Goal: Transaction & Acquisition: Purchase product/service

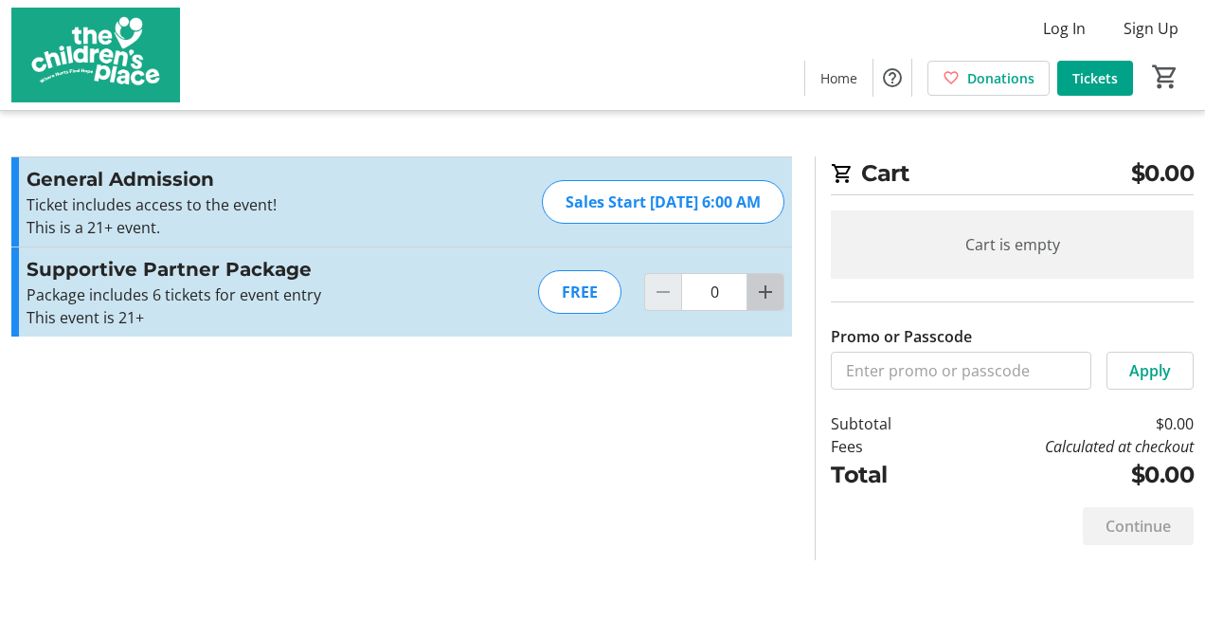
click at [766, 299] on mat-icon "Increment by one" at bounding box center [765, 291] width 23 height 23
type input "1"
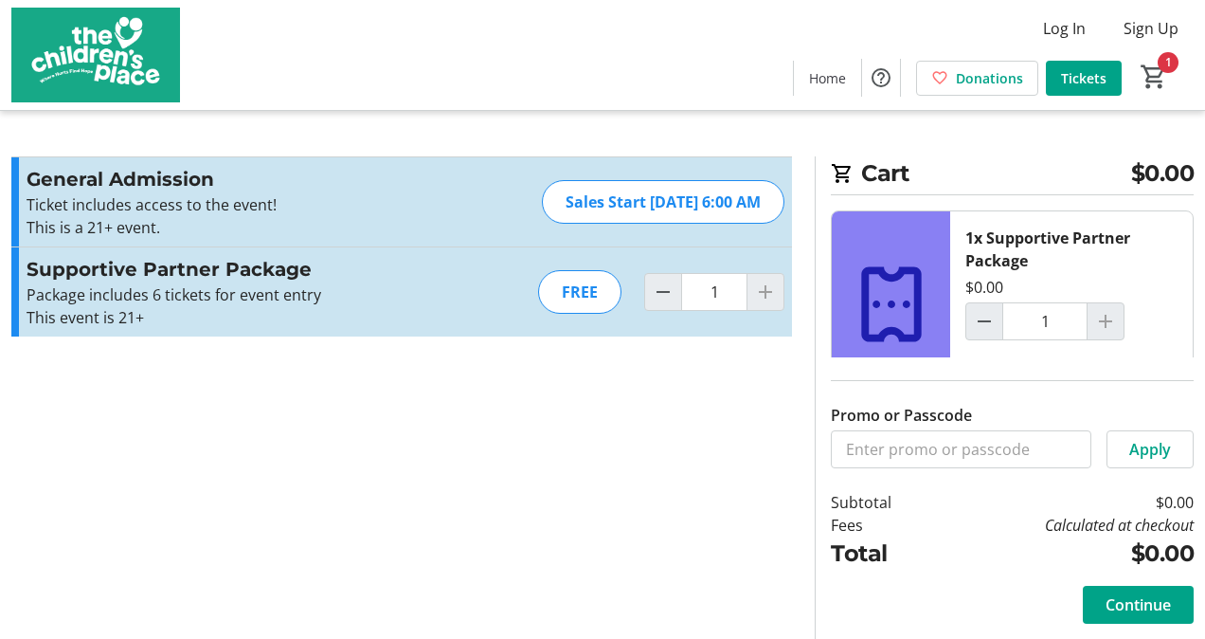
scroll to position [38, 0]
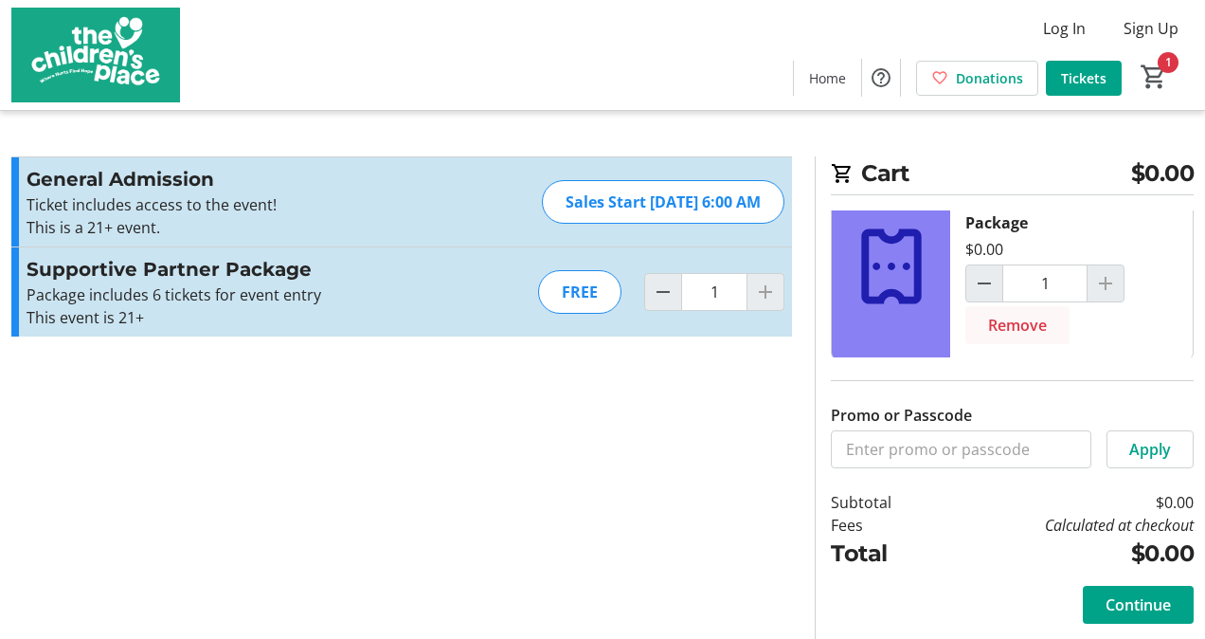
click at [1034, 328] on span "Remove" at bounding box center [1017, 325] width 59 height 23
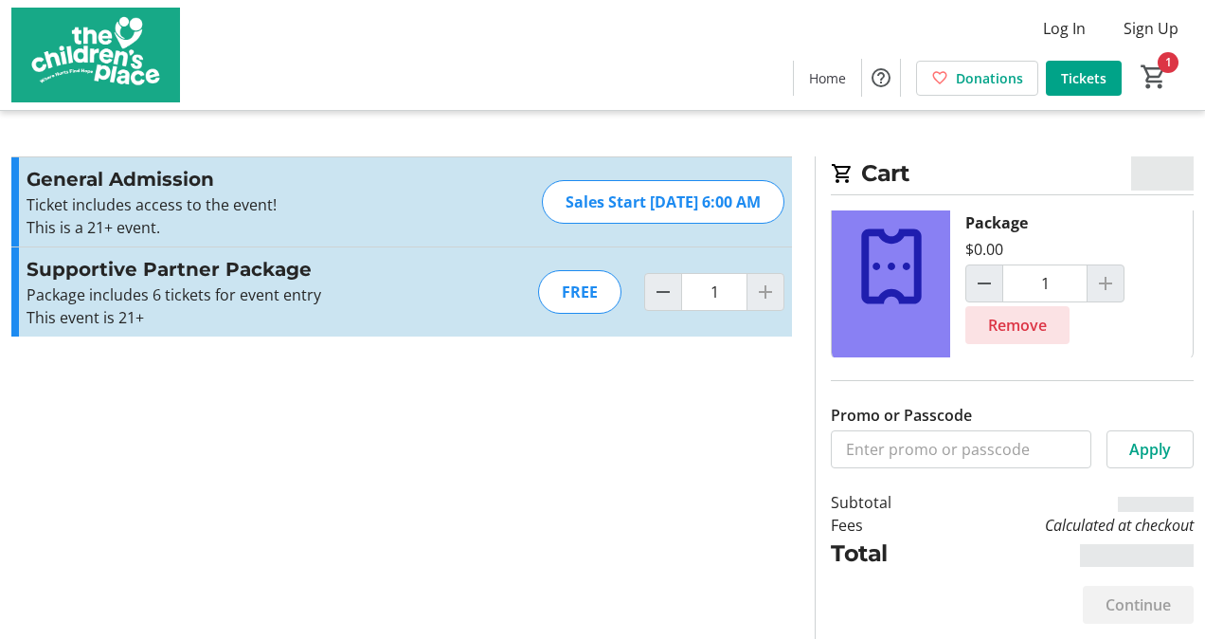
type input "0"
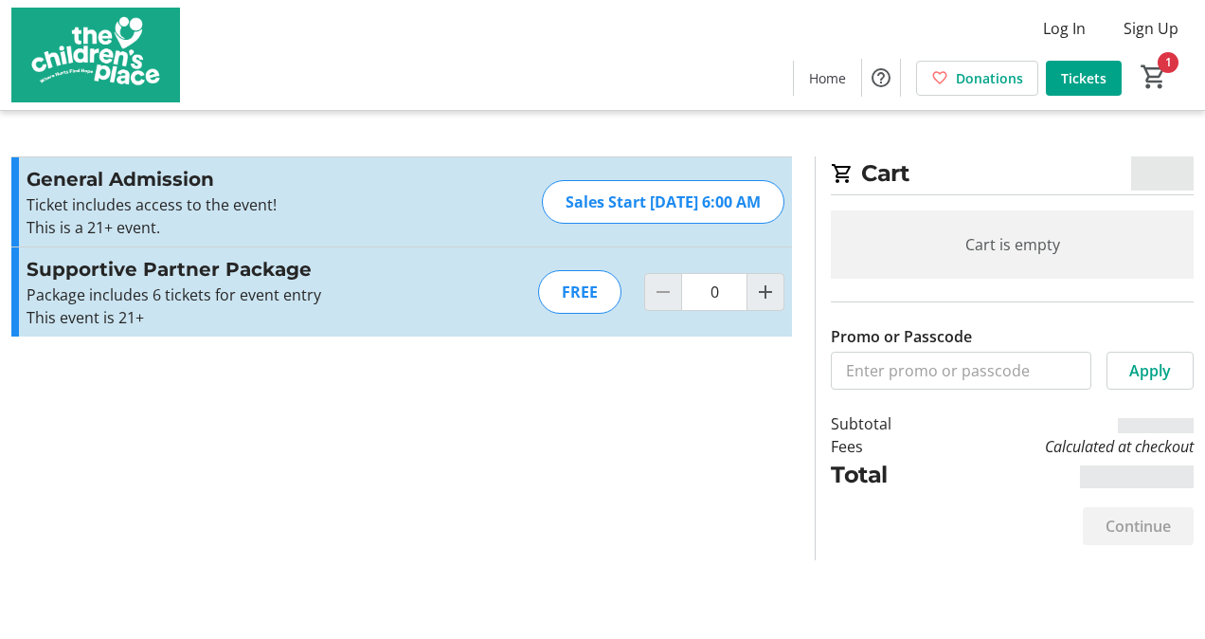
scroll to position [0, 0]
